Goal: Information Seeking & Learning: Learn about a topic

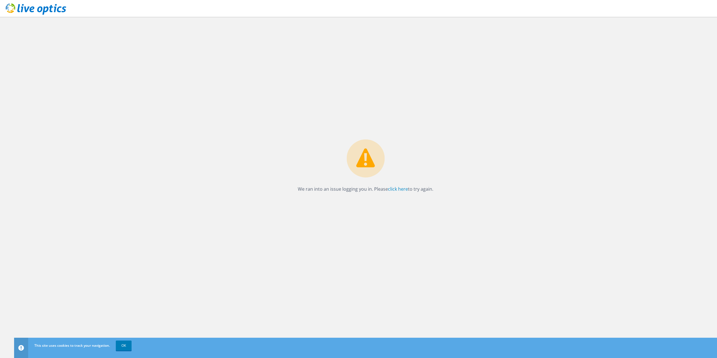
click at [134, 343] on div "This site uses cookies to track your navigation. OK" at bounding box center [376, 346] width 686 height 16
click at [128, 346] on link "OK" at bounding box center [124, 346] width 16 height 10
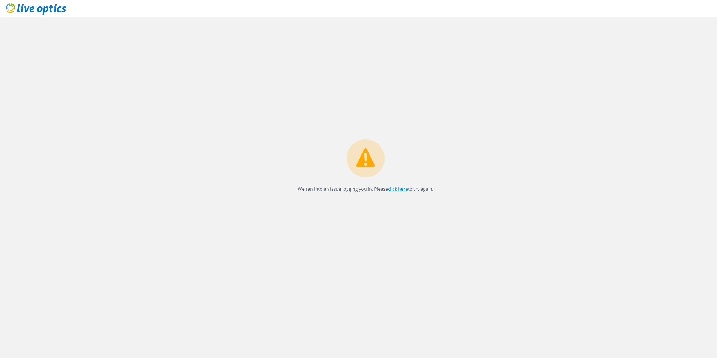
click at [393, 191] on link "click here" at bounding box center [398, 189] width 20 height 6
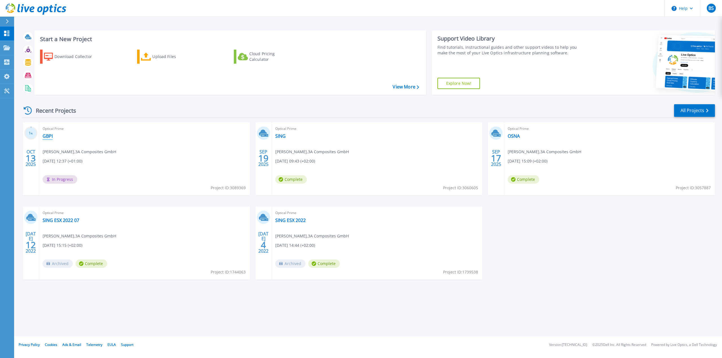
click at [48, 137] on link "GBPI" at bounding box center [48, 136] width 10 height 6
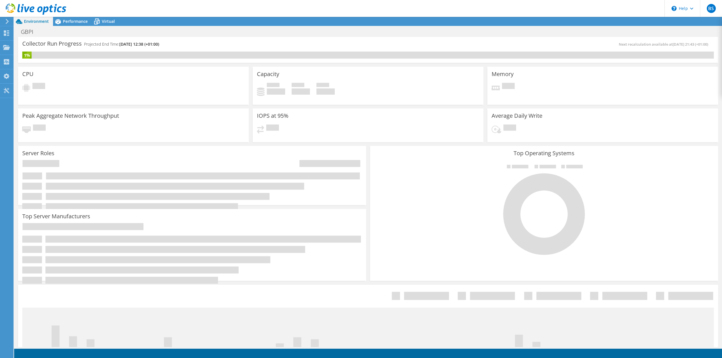
click at [190, 47] on div "Collector Run Progress Projected End Time: 10/20/2025, 12:38 (+01:00)" at bounding box center [195, 46] width 346 height 10
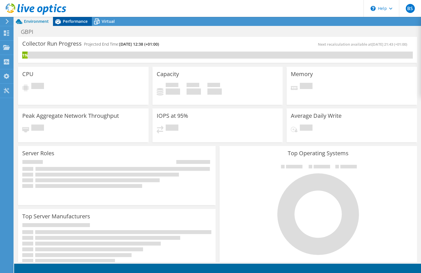
click at [82, 23] on span "Performance" at bounding box center [75, 21] width 25 height 5
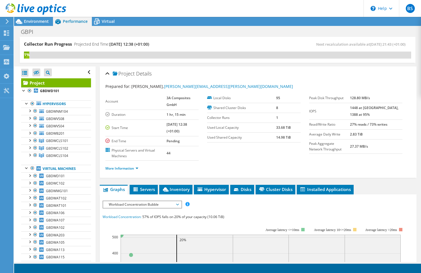
click at [27, 19] on div at bounding box center [33, 9] width 66 height 19
click at [35, 20] on span "Environment" at bounding box center [36, 21] width 25 height 5
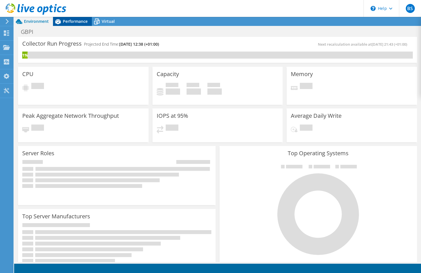
click at [70, 21] on span "Performance" at bounding box center [75, 21] width 25 height 5
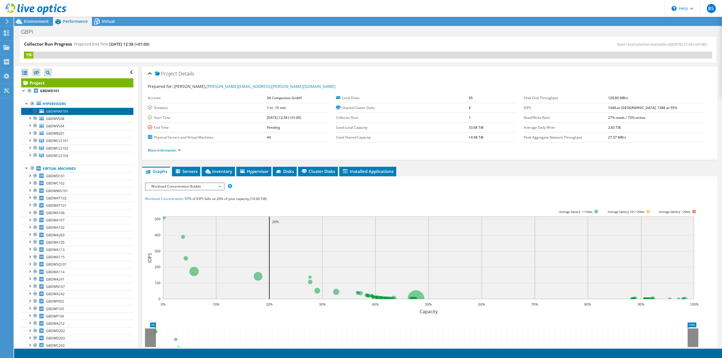
click at [63, 111] on span "GBDWNM104" at bounding box center [57, 111] width 22 height 5
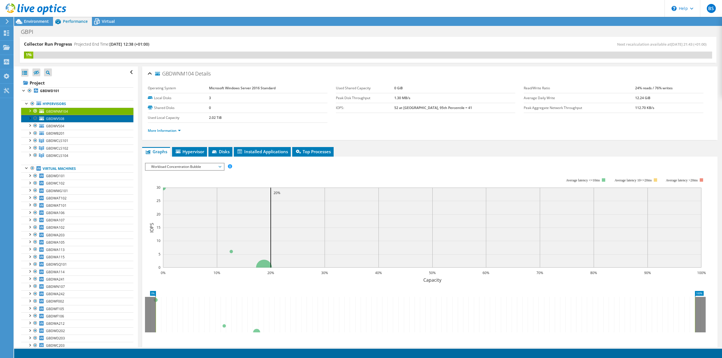
click at [63, 117] on span "GBDWVS08" at bounding box center [55, 118] width 18 height 5
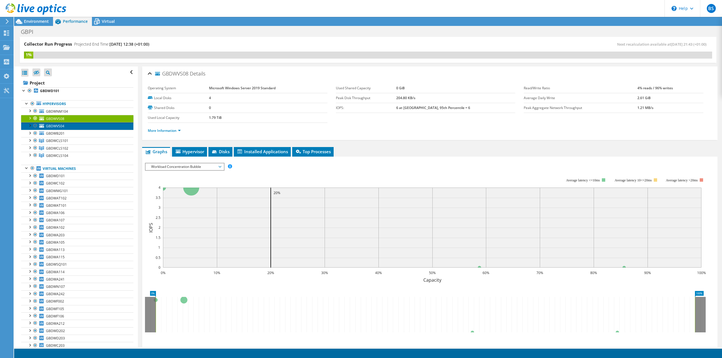
click at [62, 125] on span "GBDWVS04" at bounding box center [55, 126] width 18 height 5
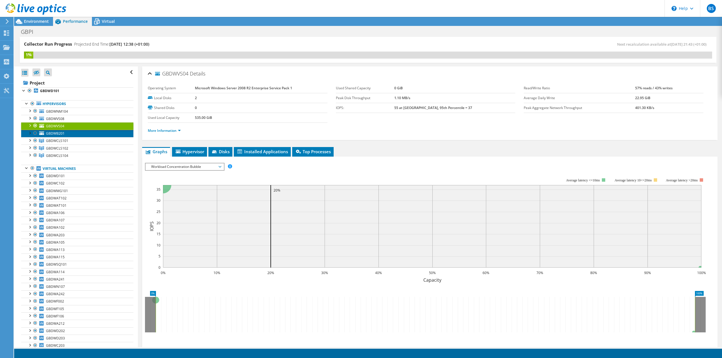
click at [67, 135] on link "GBDWB201" at bounding box center [77, 133] width 112 height 7
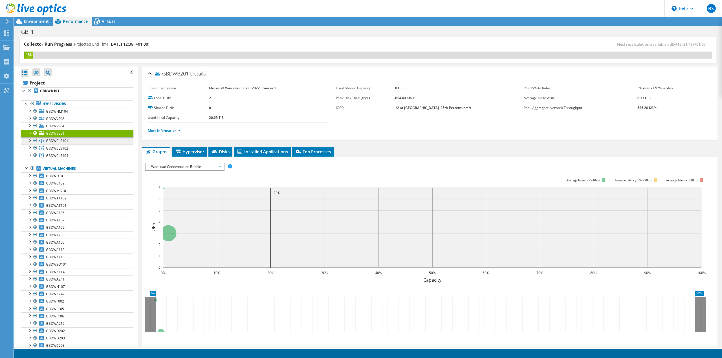
click at [68, 142] on span "GBDWCLS101" at bounding box center [57, 140] width 22 height 5
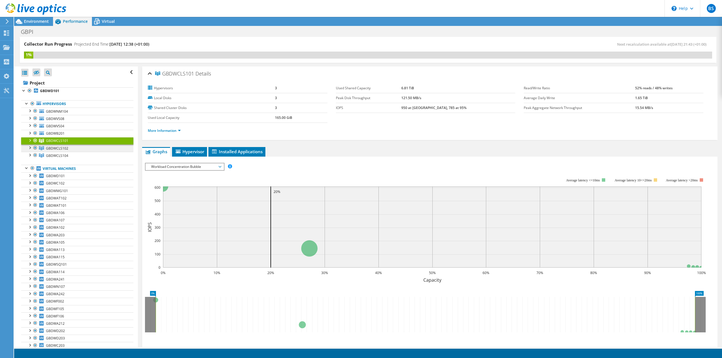
click at [67, 147] on span "GBDWCLS102" at bounding box center [57, 148] width 22 height 5
click at [66, 156] on span "GBDWCLS104" at bounding box center [57, 155] width 22 height 5
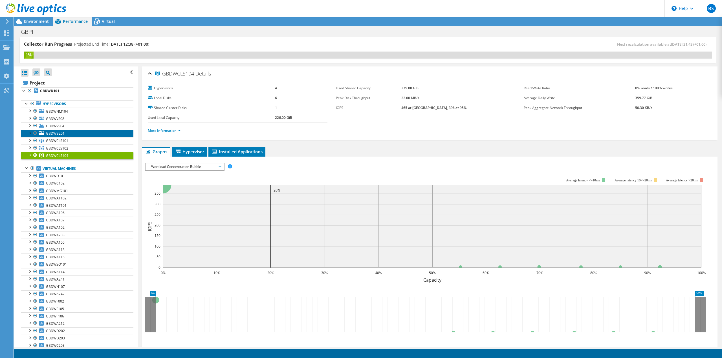
click at [66, 131] on link "GBDWB201" at bounding box center [77, 133] width 112 height 7
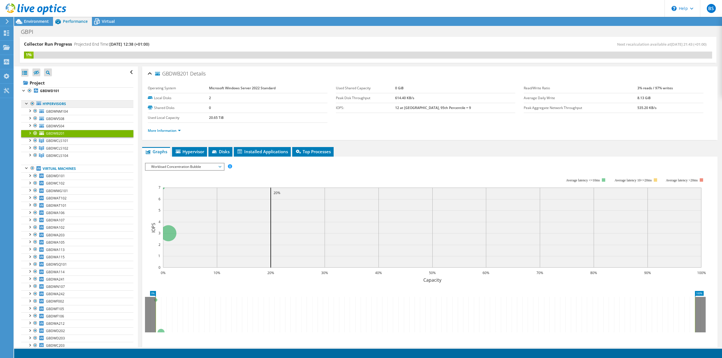
click at [48, 106] on link "Hypervisors" at bounding box center [77, 103] width 112 height 7
click at [31, 110] on div at bounding box center [30, 111] width 6 height 6
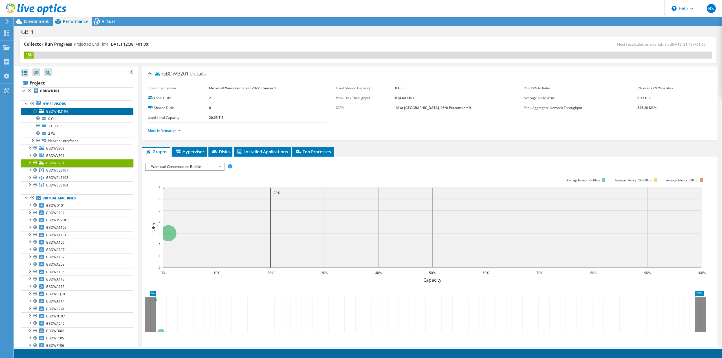
click at [55, 114] on link "GBDWNM104" at bounding box center [77, 111] width 112 height 7
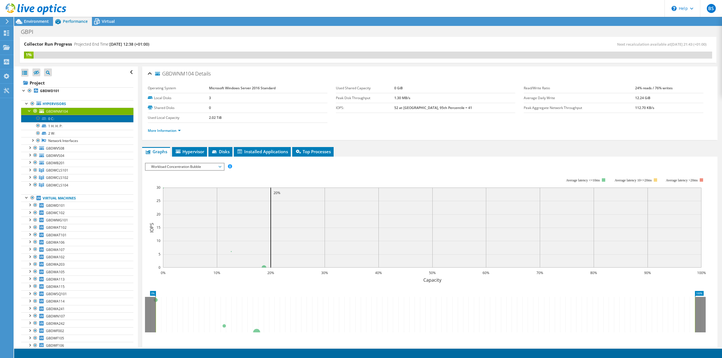
click at [56, 118] on link "0 C:" at bounding box center [77, 118] width 112 height 7
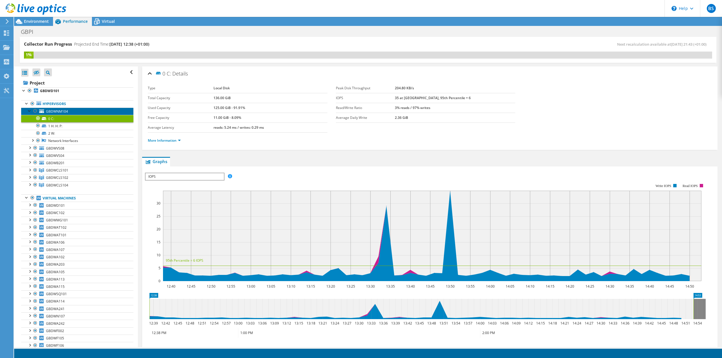
click at [63, 111] on span "GBDWNM104" at bounding box center [57, 111] width 22 height 5
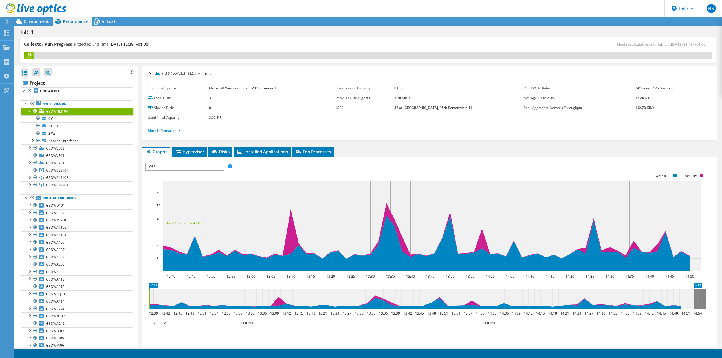
click at [30, 112] on div at bounding box center [30, 111] width 6 height 6
click at [26, 104] on div at bounding box center [27, 103] width 6 height 6
click at [28, 105] on div at bounding box center [27, 103] width 6 height 6
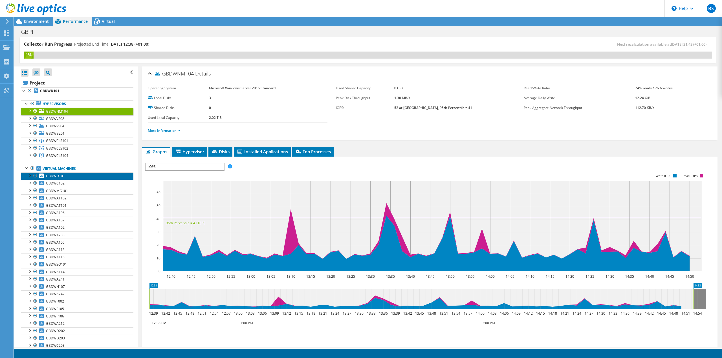
click at [62, 178] on span "GBDWD101" at bounding box center [55, 176] width 19 height 5
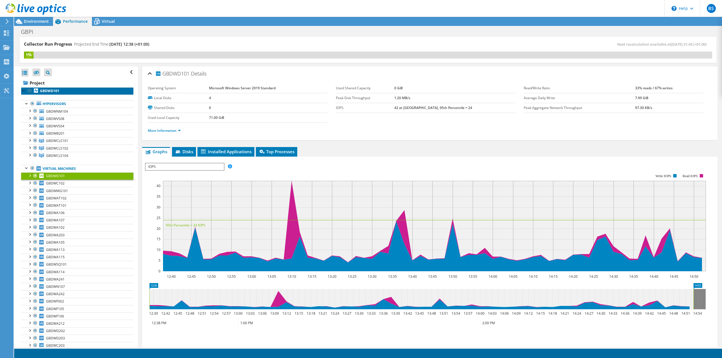
click at [54, 91] on b "GBDWD101" at bounding box center [49, 91] width 19 height 5
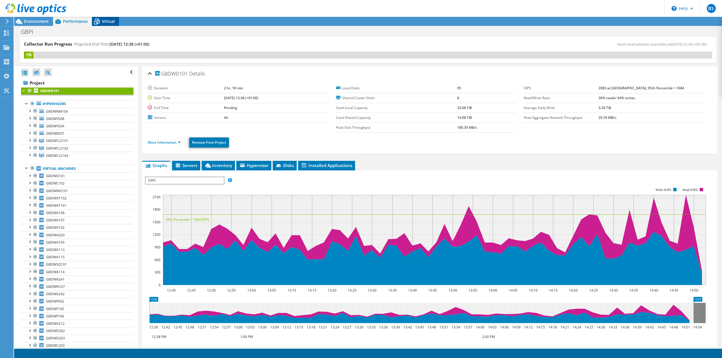
click at [94, 21] on icon at bounding box center [97, 22] width 10 height 10
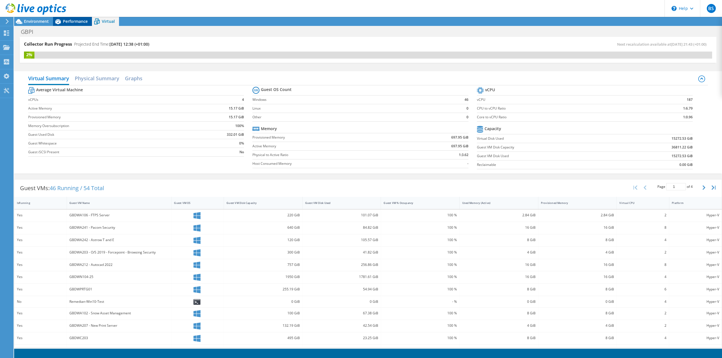
click at [75, 21] on span "Performance" at bounding box center [75, 21] width 25 height 5
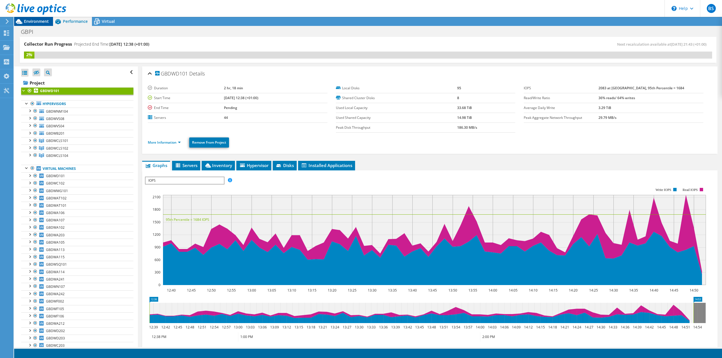
click at [45, 19] on span "Environment" at bounding box center [36, 21] width 25 height 5
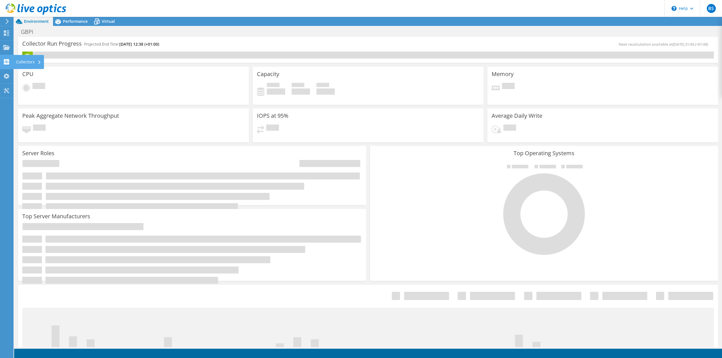
click at [6, 61] on icon at bounding box center [6, 61] width 7 height 5
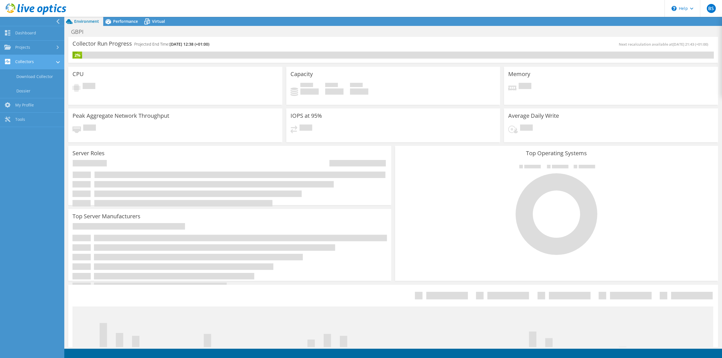
click at [30, 68] on link "Collectors" at bounding box center [32, 62] width 64 height 14
click at [36, 54] on link "Projects" at bounding box center [32, 48] width 64 height 14
click at [35, 61] on link "Search Projects" at bounding box center [32, 62] width 64 height 14
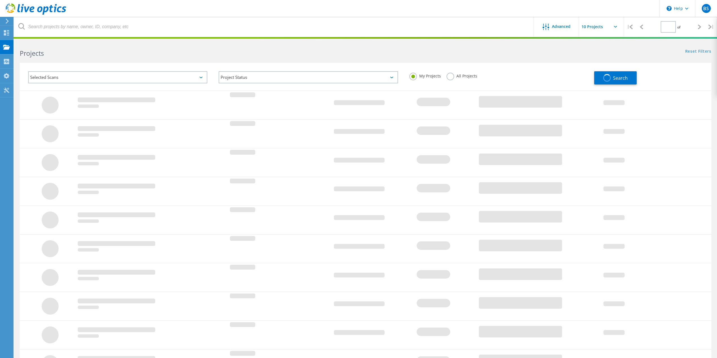
type input "1"
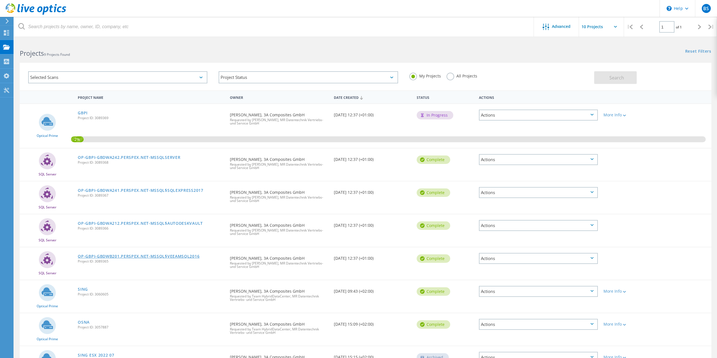
click at [164, 255] on link "OP-GBPI-GBDWB201.PERSPEX.NET-MSSQL$VEEAMSQL2016" at bounding box center [139, 257] width 122 height 4
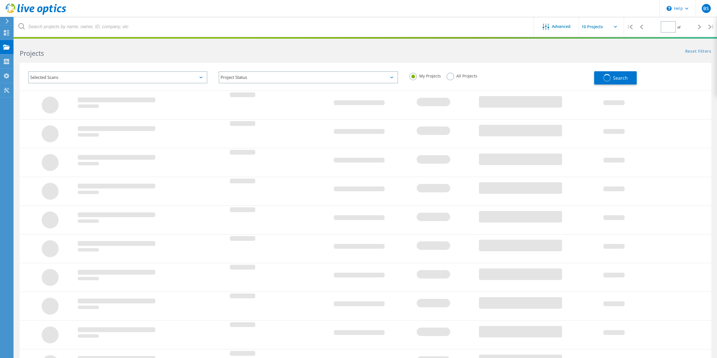
type input "1"
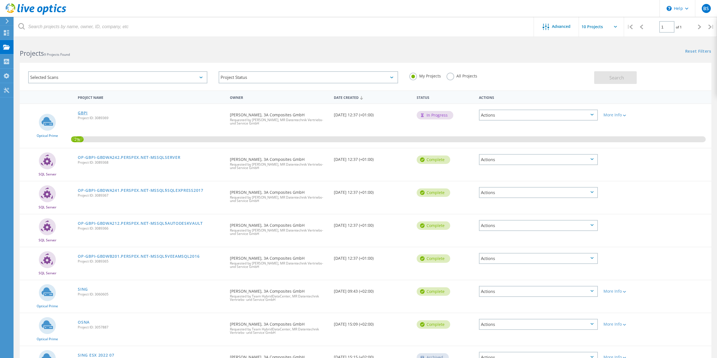
click at [82, 112] on link "GBPI" at bounding box center [83, 113] width 10 height 4
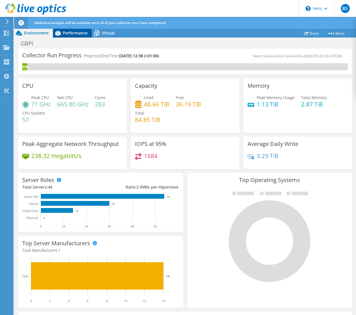
click at [79, 35] on span "Performance" at bounding box center [75, 32] width 25 height 5
